Goal: Task Accomplishment & Management: Complete application form

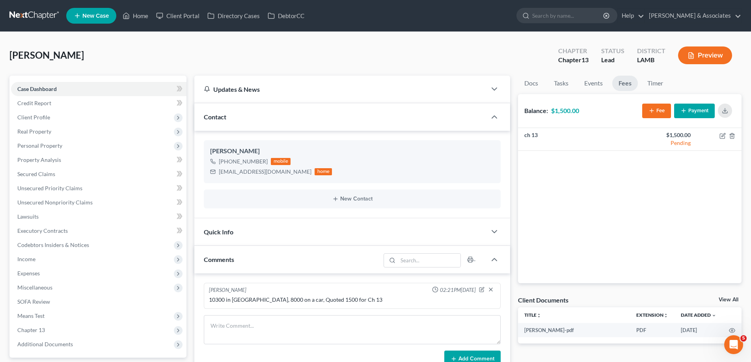
click at [88, 13] on span "New Case" at bounding box center [95, 16] width 26 height 6
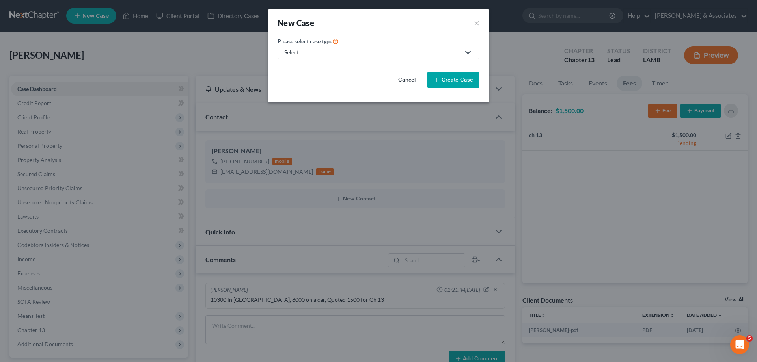
click at [308, 56] on link "Select..." at bounding box center [378, 52] width 202 height 13
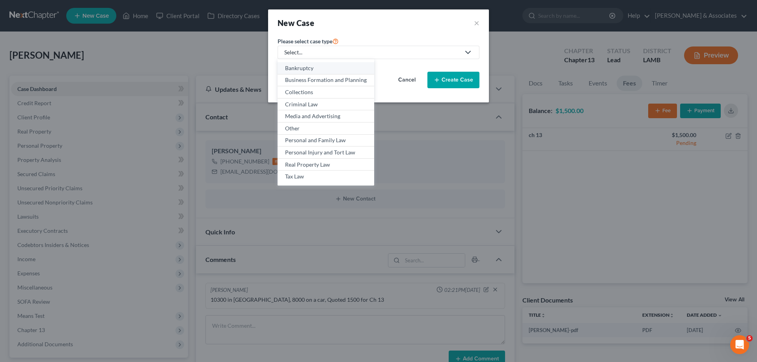
click at [299, 66] on div "Bankruptcy" at bounding box center [326, 68] width 82 height 8
select select "35"
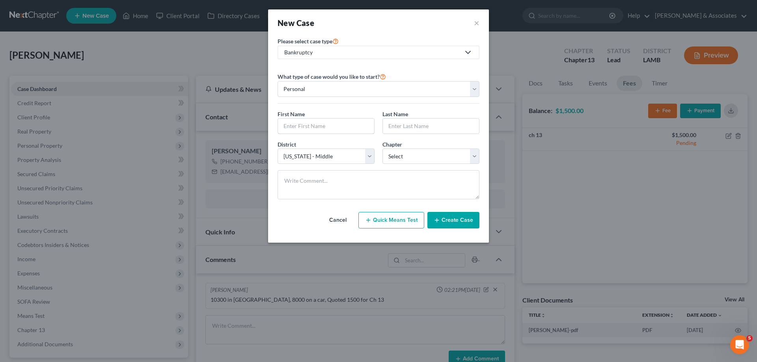
drag, startPoint x: 293, startPoint y: 126, endPoint x: 433, endPoint y: 36, distance: 166.5
click at [293, 126] on input "text" at bounding box center [326, 126] width 96 height 15
type input "Semaj"
type input "[PERSON_NAME]"
select select "34"
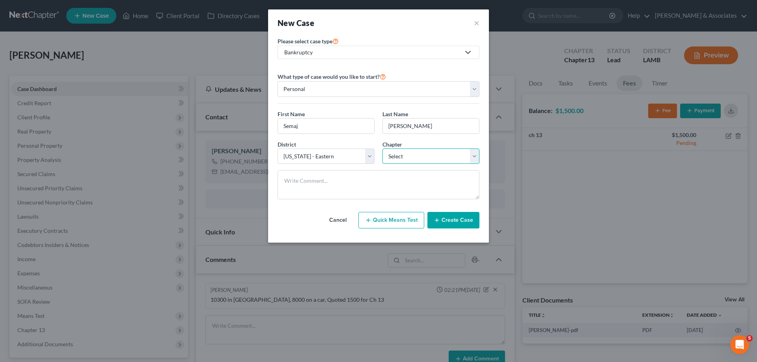
select select "0"
click at [454, 225] on button "Create Case" at bounding box center [453, 220] width 52 height 17
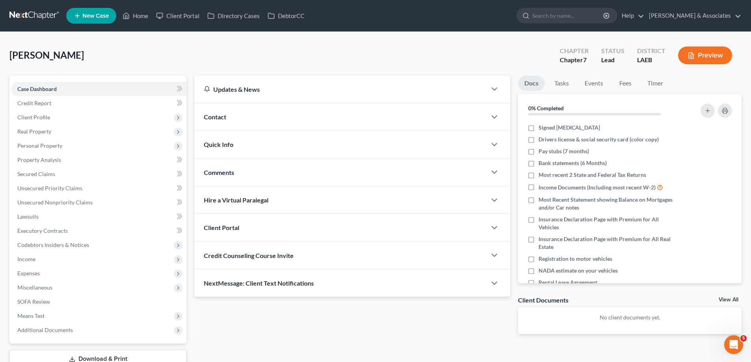
click at [370, 114] on div "Contact" at bounding box center [340, 116] width 292 height 27
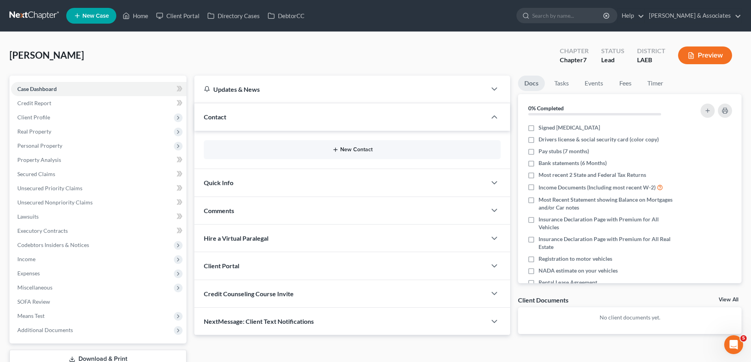
click at [355, 150] on button "New Contact" at bounding box center [352, 150] width 284 height 6
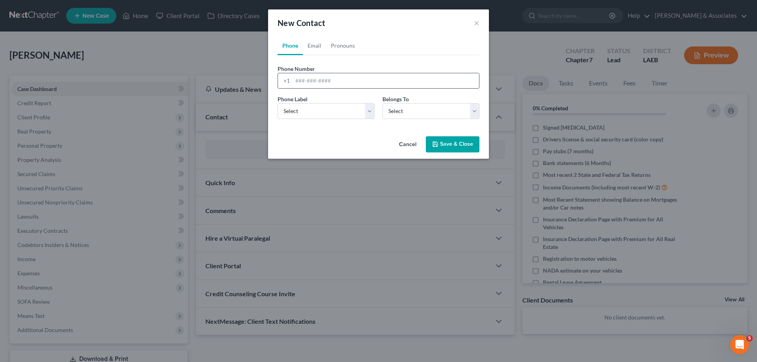
click at [320, 77] on input "tel" at bounding box center [385, 80] width 186 height 15
paste input "[PHONE_NUMBER]"
type input "[PHONE_NUMBER]"
click at [333, 117] on select "Select Mobile Home Work Other" at bounding box center [325, 111] width 97 height 16
select select "0"
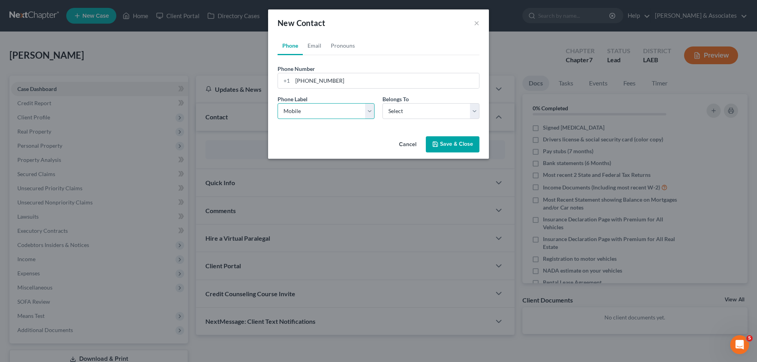
click at [277, 103] on select "Select Mobile Home Work Other" at bounding box center [325, 111] width 97 height 16
click at [424, 113] on select "Select Client Other" at bounding box center [430, 111] width 97 height 16
select select "0"
click at [382, 103] on select "Select Client Other" at bounding box center [430, 111] width 97 height 16
click at [314, 42] on link "Email" at bounding box center [314, 45] width 23 height 19
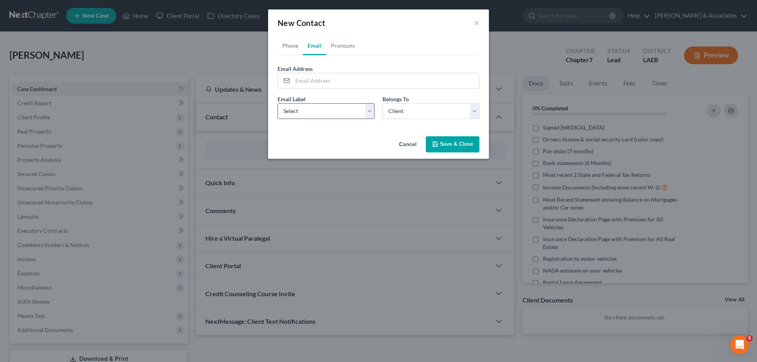
drag, startPoint x: 330, startPoint y: 83, endPoint x: 309, endPoint y: 118, distance: 40.5
click at [330, 83] on input "email" at bounding box center [385, 80] width 186 height 15
paste input "[EMAIL_ADDRESS][PERSON_NAME][DOMAIN_NAME]"
type input "[EMAIL_ADDRESS][PERSON_NAME][DOMAIN_NAME]"
drag, startPoint x: 318, startPoint y: 113, endPoint x: 317, endPoint y: 119, distance: 5.5
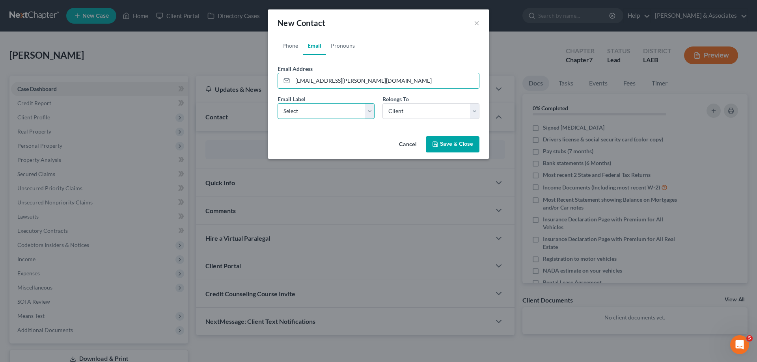
click at [318, 113] on select "Select Home Work Other" at bounding box center [325, 111] width 97 height 16
select select "0"
click at [277, 103] on select "Select Home Work Other" at bounding box center [325, 111] width 97 height 16
click at [448, 110] on select "Select Client Other" at bounding box center [430, 111] width 97 height 16
click at [382, 103] on select "Select Client Other" at bounding box center [430, 111] width 97 height 16
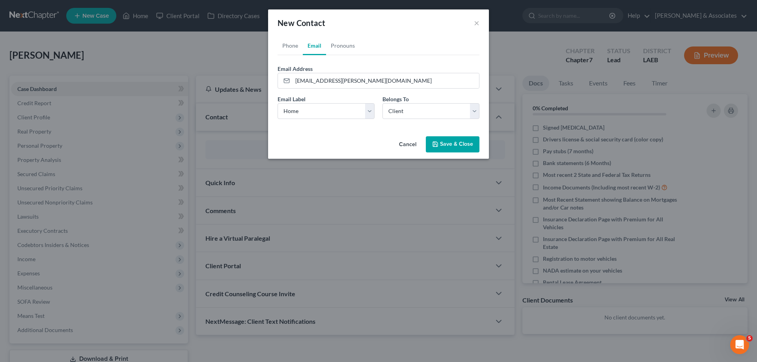
click at [456, 140] on button "Save & Close" at bounding box center [453, 144] width 54 height 17
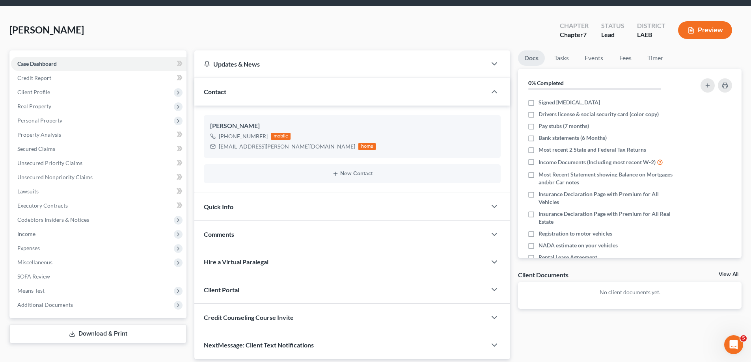
scroll to position [39, 0]
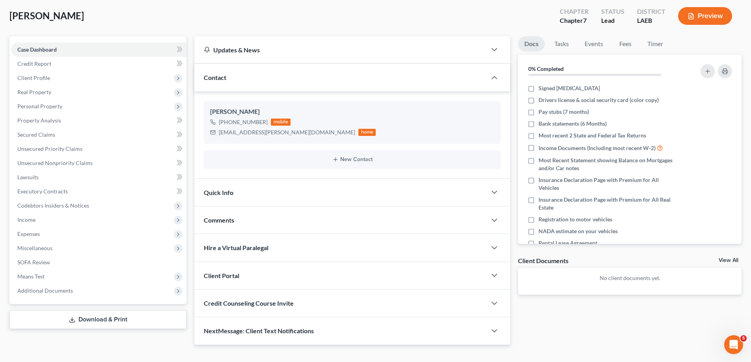
click at [290, 216] on div "Comments" at bounding box center [340, 219] width 292 height 27
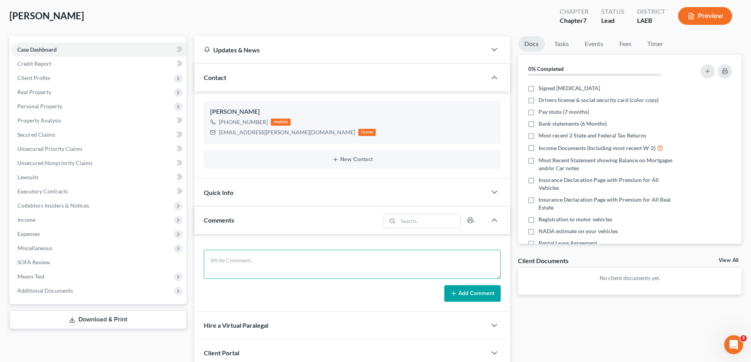
drag, startPoint x: 262, startPoint y: 253, endPoint x: 417, endPoint y: 277, distance: 157.2
click at [262, 253] on textarea at bounding box center [352, 264] width 297 height 29
paste textarea "76000 in [GEOGRAPHIC_DATA] to include 2 repos Quoted ch 7 at 2500"
type textarea "76000 in [GEOGRAPHIC_DATA] to include 2 repos Quoted ch 7 at 2500"
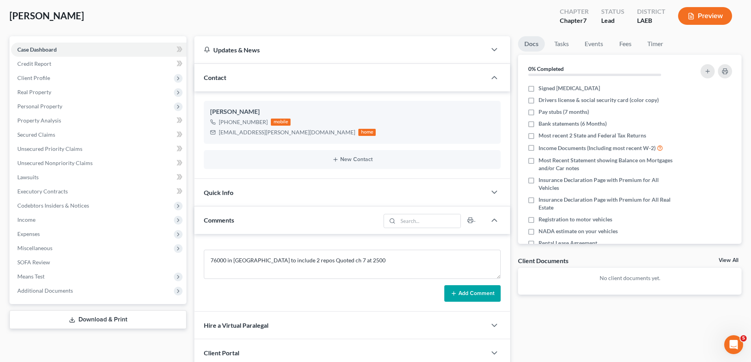
click at [473, 290] on button "Add Comment" at bounding box center [472, 293] width 56 height 17
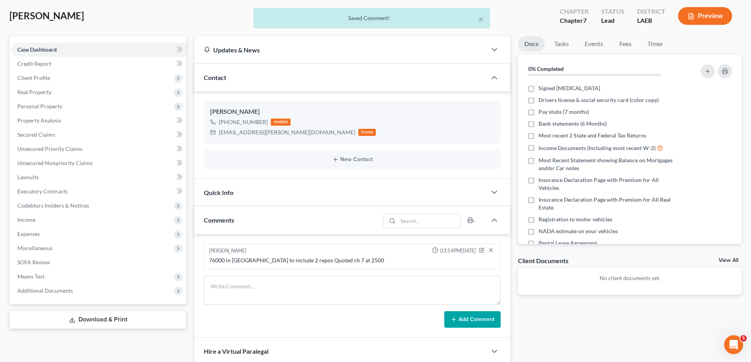
click at [720, 259] on link "View All" at bounding box center [728, 261] width 20 height 6
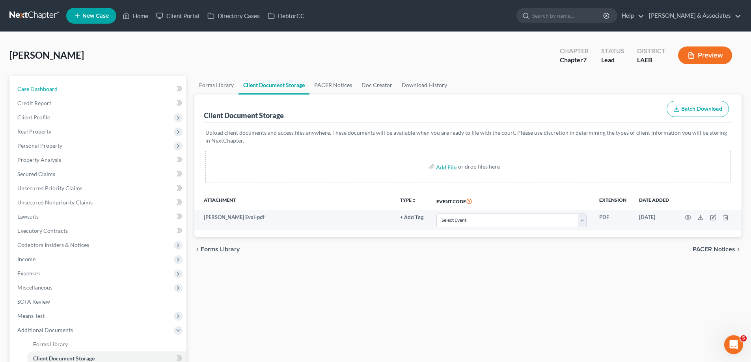
drag, startPoint x: 26, startPoint y: 87, endPoint x: 585, endPoint y: 74, distance: 559.3
click at [26, 87] on span "Case Dashboard" at bounding box center [37, 89] width 40 height 7
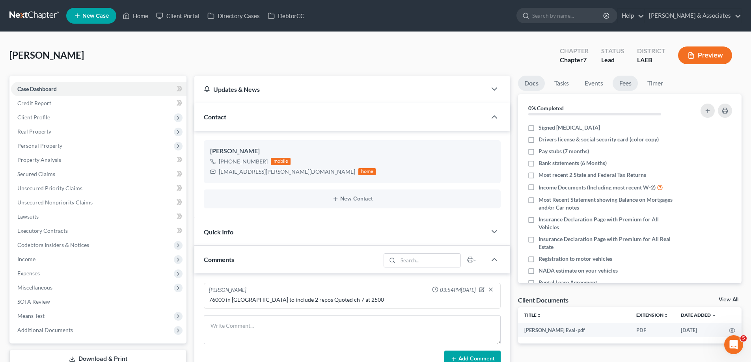
click at [627, 84] on link "Fees" at bounding box center [624, 83] width 25 height 15
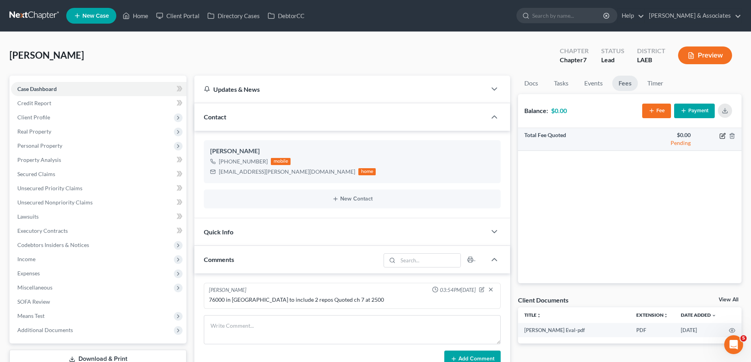
click at [722, 137] on icon "button" at bounding box center [723, 135] width 4 height 4
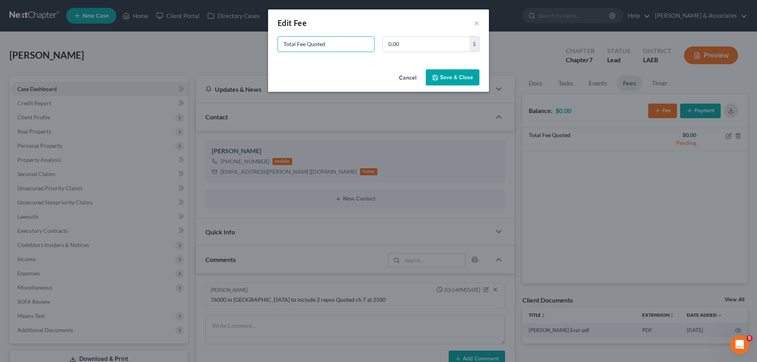
drag, startPoint x: 337, startPoint y: 45, endPoint x: 0, endPoint y: 21, distance: 337.8
click at [50, 35] on div "New Fee Edit Fee × Total Fee Quoted 0.00 $ Cancel Save & Close" at bounding box center [378, 181] width 757 height 362
type input "ch 7"
type input "2,500"
click at [452, 74] on button "Save & Close" at bounding box center [453, 77] width 54 height 17
